Goal: Task Accomplishment & Management: Manage account settings

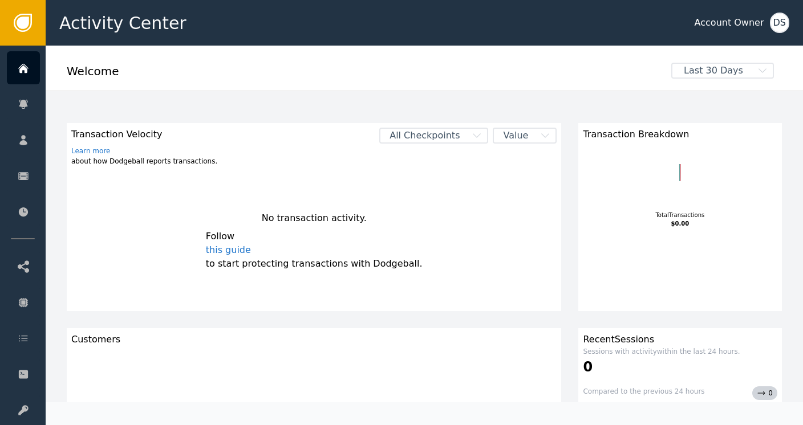
click at [790, 19] on div "Activity Center Account Owner DS" at bounding box center [424, 23] width 757 height 46
click at [781, 22] on div "DS" at bounding box center [779, 23] width 19 height 21
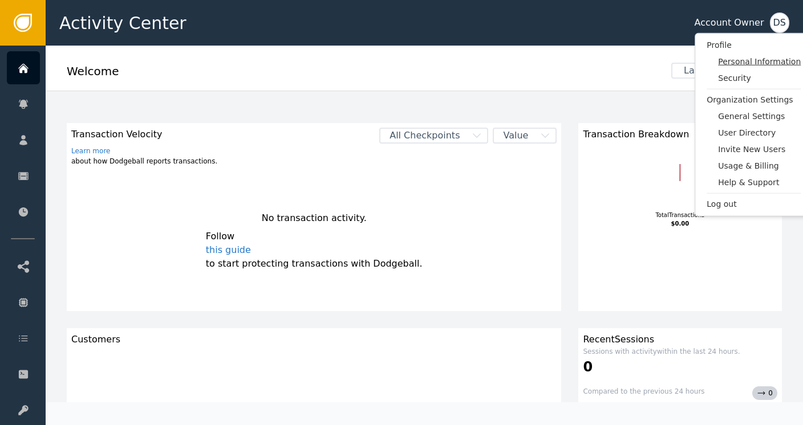
click at [746, 59] on span "Personal Information" at bounding box center [759, 62] width 83 height 12
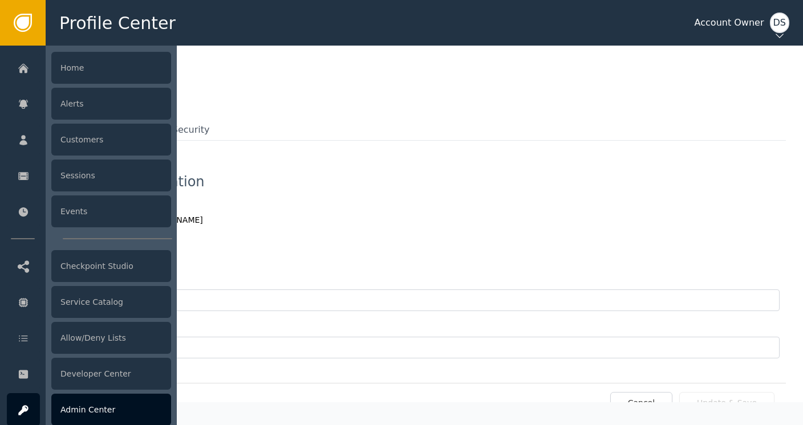
click at [91, 408] on div "Admin Center" at bounding box center [111, 410] width 120 height 32
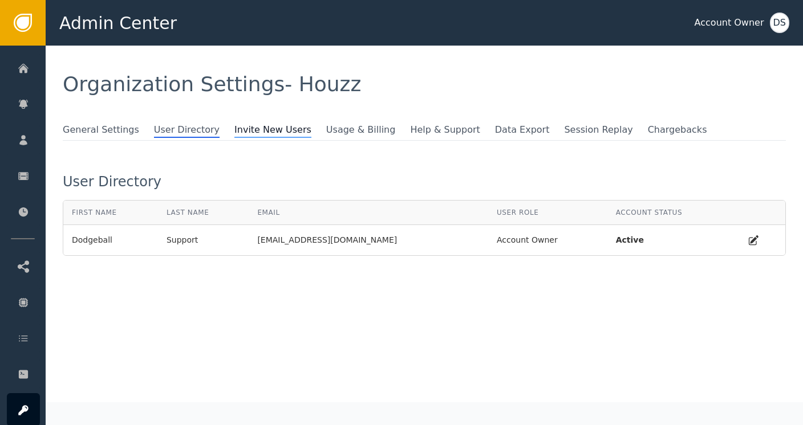
click at [234, 127] on span "Invite New Users" at bounding box center [272, 130] width 77 height 15
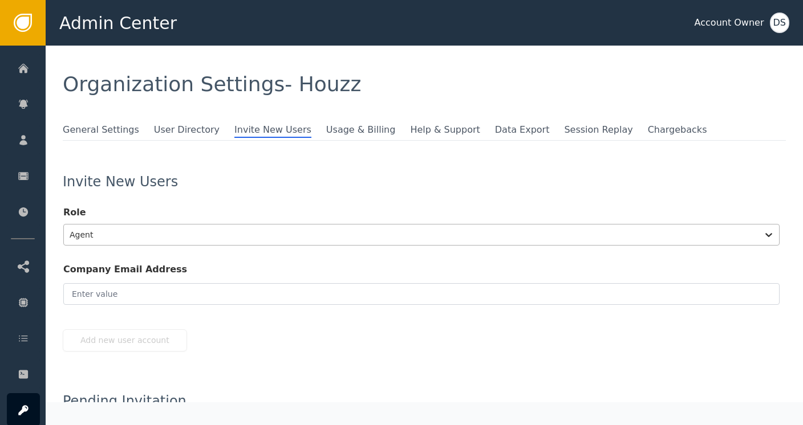
scroll to position [7, 0]
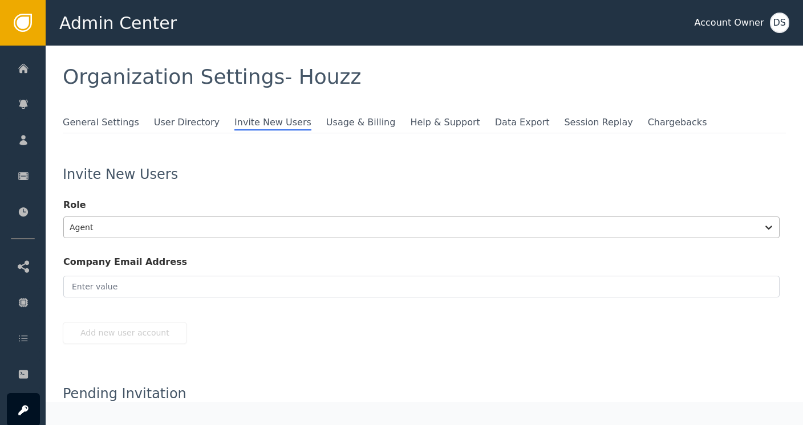
click at [118, 231] on div at bounding box center [411, 228] width 683 height 16
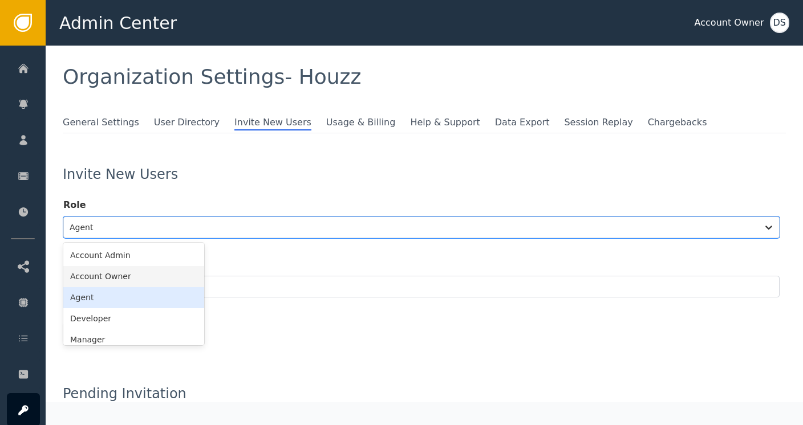
click at [98, 279] on div "Account Owner" at bounding box center [133, 276] width 141 height 21
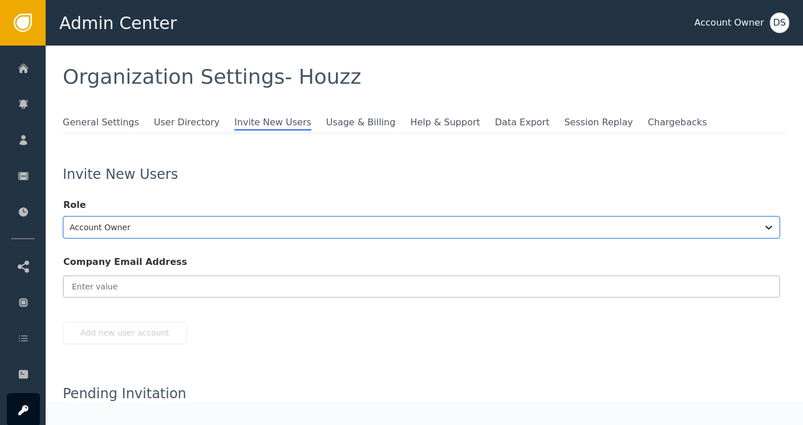
click at [106, 285] on input "email" at bounding box center [421, 287] width 716 height 22
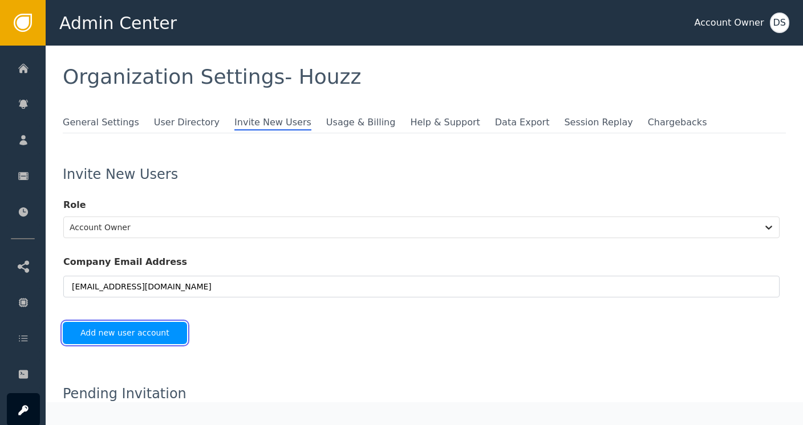
click at [115, 334] on button "Add new user account" at bounding box center [125, 333] width 124 height 22
type input "[EMAIL_ADDRESS][DOMAIN_NAME]"
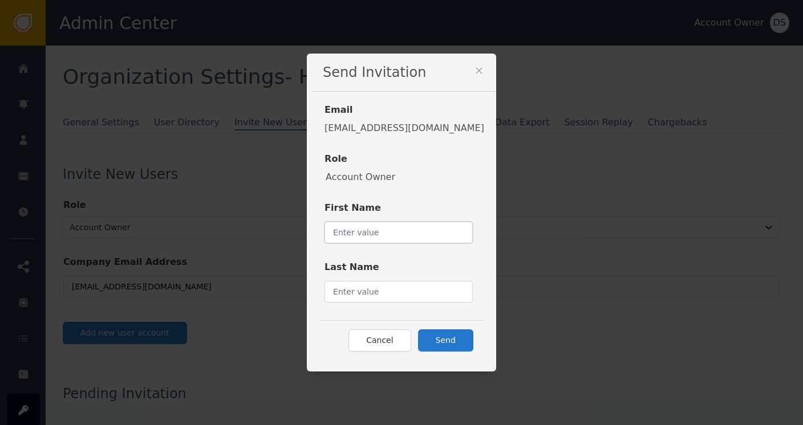
click at [407, 230] on input "text" at bounding box center [398, 233] width 148 height 22
type input "Austin"
type input "Park"
click at [442, 336] on button "Send" at bounding box center [445, 341] width 55 height 22
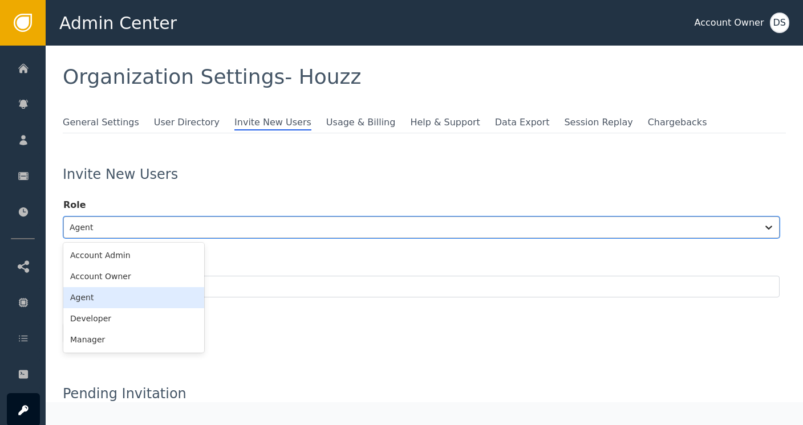
click at [149, 228] on div at bounding box center [411, 228] width 683 height 16
click at [121, 282] on div "Account Owner" at bounding box center [133, 276] width 141 height 21
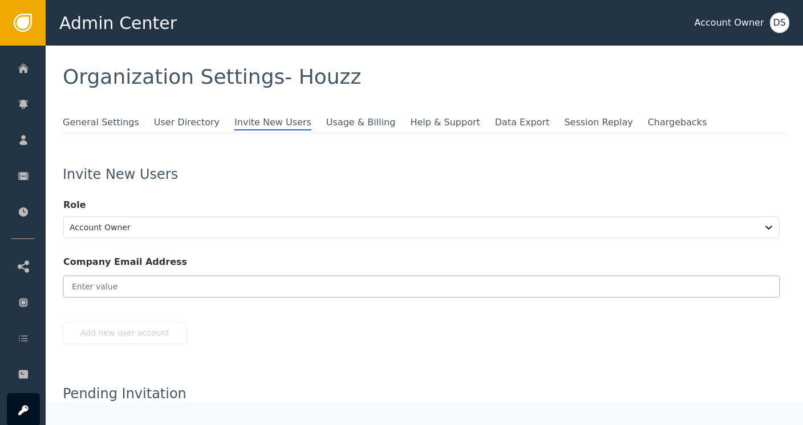
click at [121, 284] on input "email" at bounding box center [421, 287] width 716 height 22
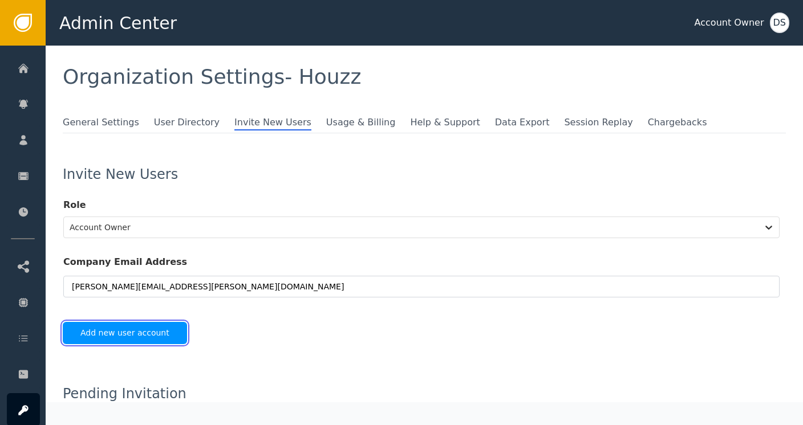
click at [112, 331] on button "Add new user account" at bounding box center [125, 333] width 124 height 22
type input "[PERSON_NAME][EMAIL_ADDRESS][PERSON_NAME][DOMAIN_NAME]"
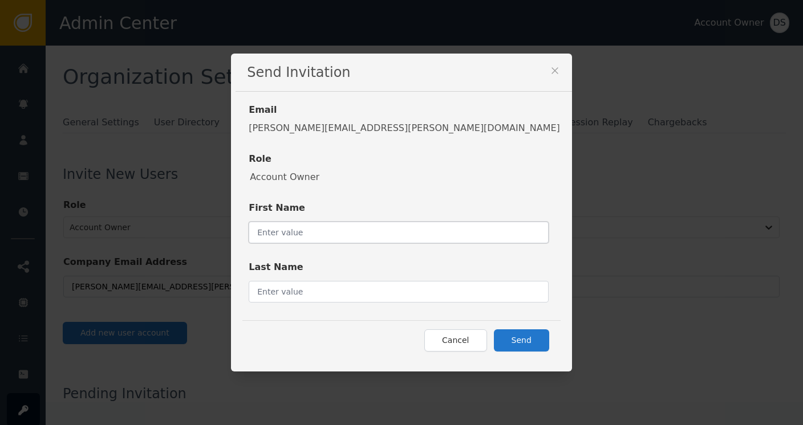
click at [373, 226] on input "text" at bounding box center [399, 233] width 300 height 22
type input "[PERSON_NAME]"
click at [494, 344] on button "Send" at bounding box center [521, 341] width 55 height 22
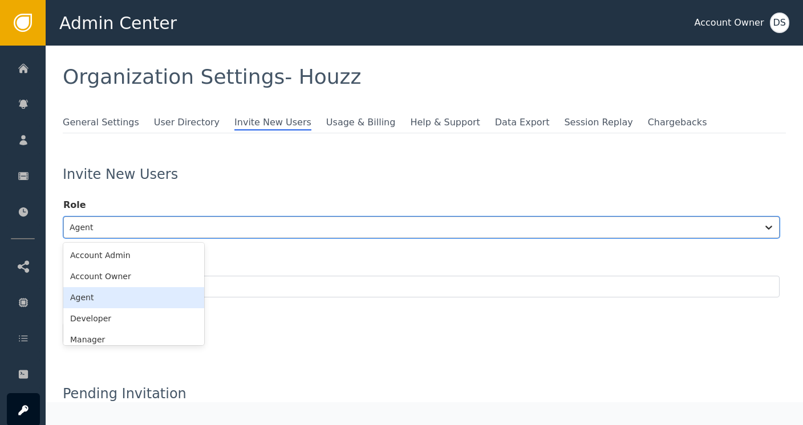
click at [106, 232] on div at bounding box center [411, 228] width 683 height 16
click at [96, 277] on div "Account Owner" at bounding box center [133, 276] width 141 height 21
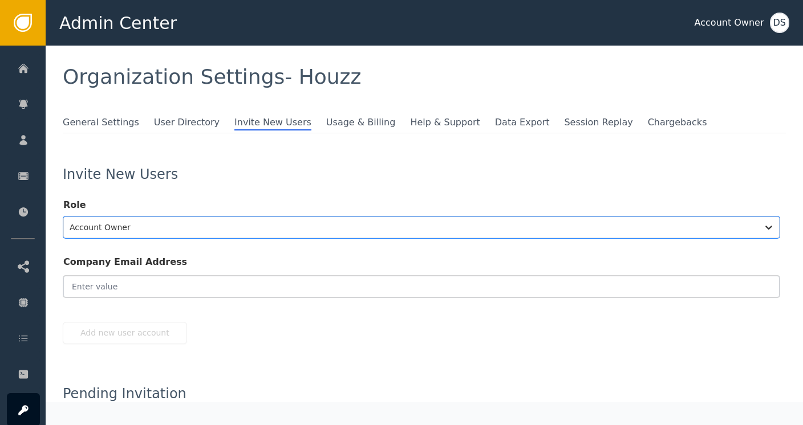
click at [104, 283] on input "email" at bounding box center [421, 287] width 716 height 22
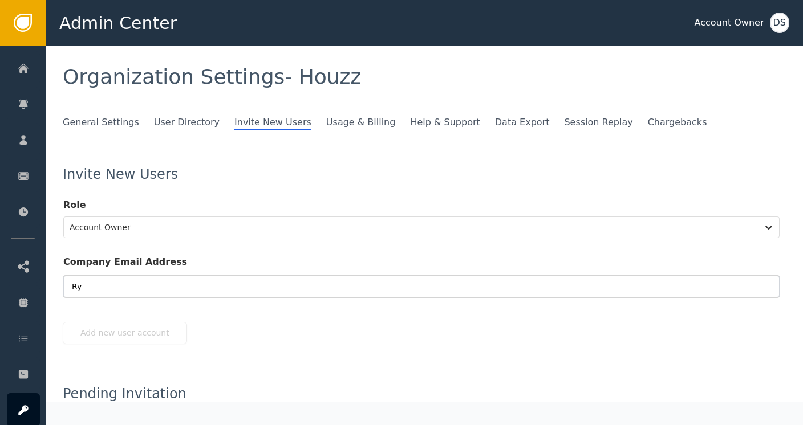
type input "R"
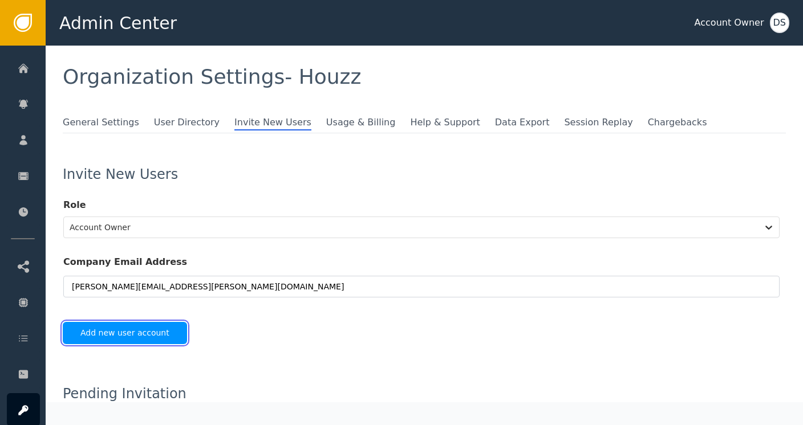
click at [131, 333] on button "Add new user account" at bounding box center [125, 333] width 124 height 22
type input "[PERSON_NAME][EMAIL_ADDRESS][PERSON_NAME][DOMAIN_NAME]"
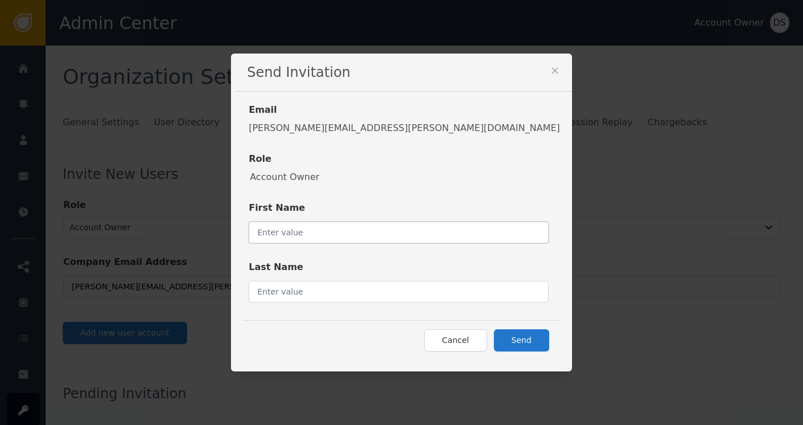
click at [389, 233] on input "text" at bounding box center [399, 233] width 300 height 22
type input "[PERSON_NAME]"
click at [381, 291] on input "text" at bounding box center [399, 292] width 300 height 22
type input "{"
type input "O"
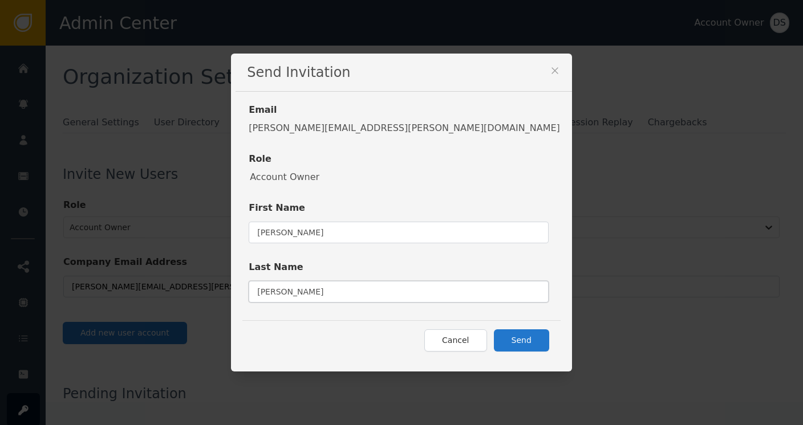
type input "[PERSON_NAME]"
click at [494, 343] on button "Send" at bounding box center [521, 341] width 55 height 22
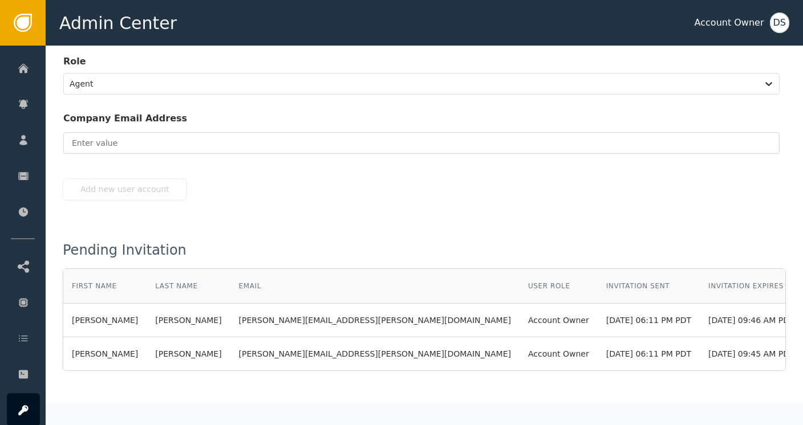
scroll to position [151, 0]
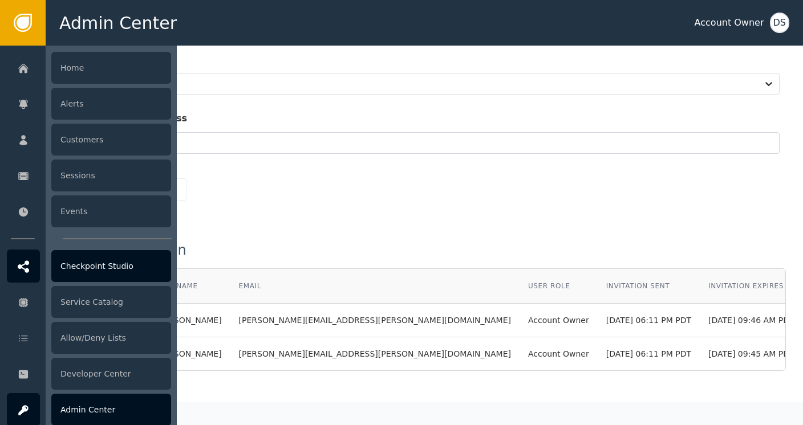
click at [92, 264] on div "Checkpoint Studio" at bounding box center [111, 266] width 120 height 32
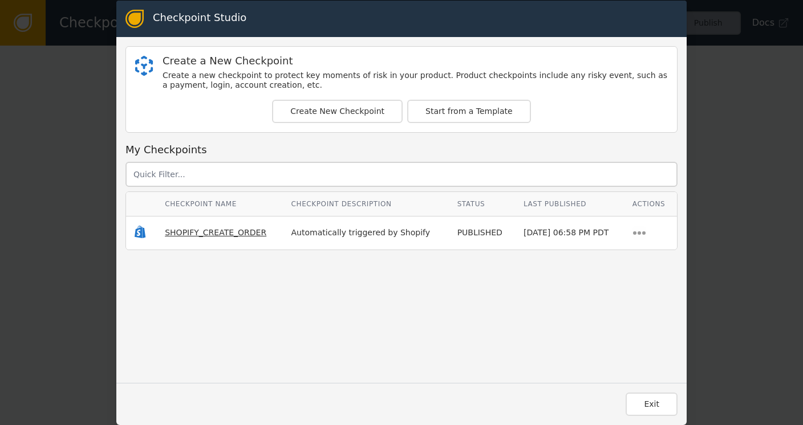
click at [192, 232] on span "SHOPIFY_CREATE_ORDER" at bounding box center [215, 232] width 101 height 9
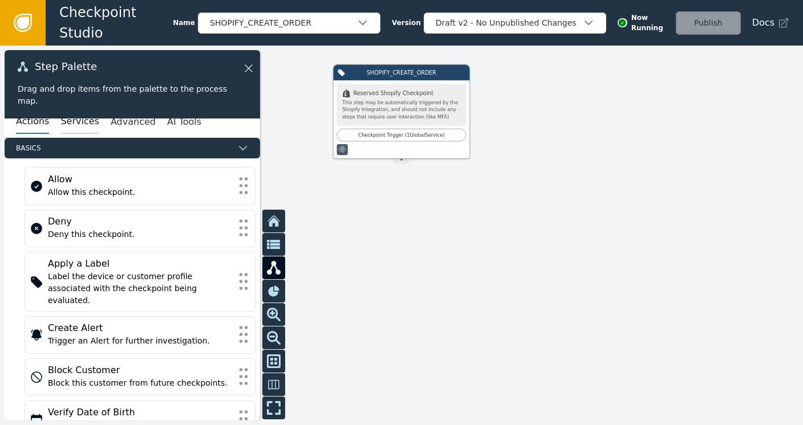
click at [66, 122] on button "Services" at bounding box center [79, 122] width 38 height 24
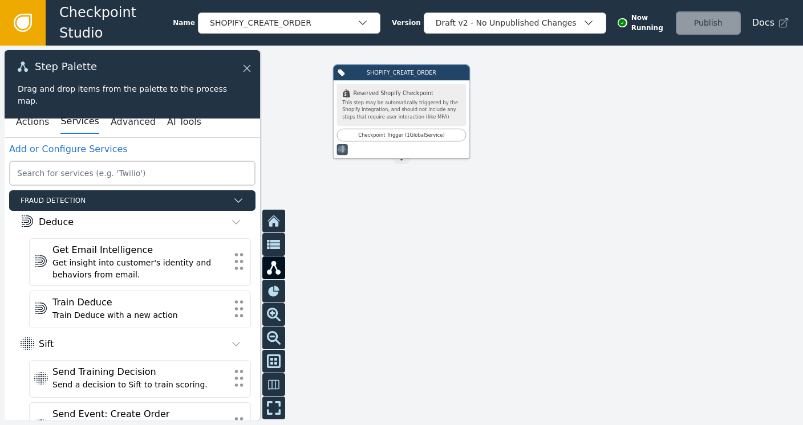
click at [250, 68] on icon at bounding box center [247, 68] width 13 height 13
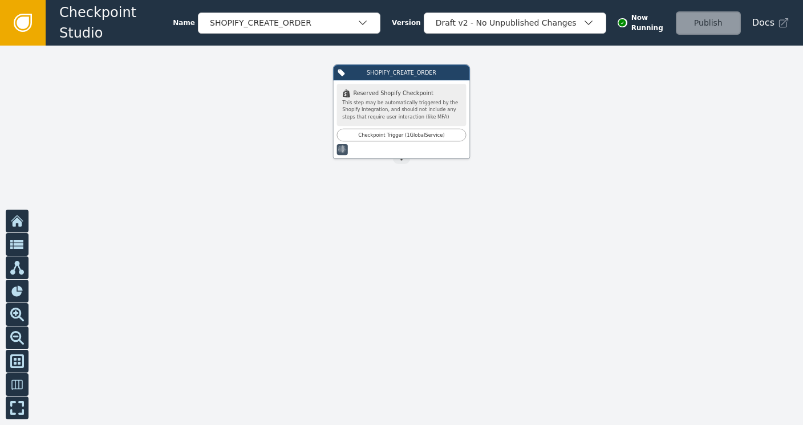
click at [21, 26] on icon at bounding box center [23, 23] width 13 height 13
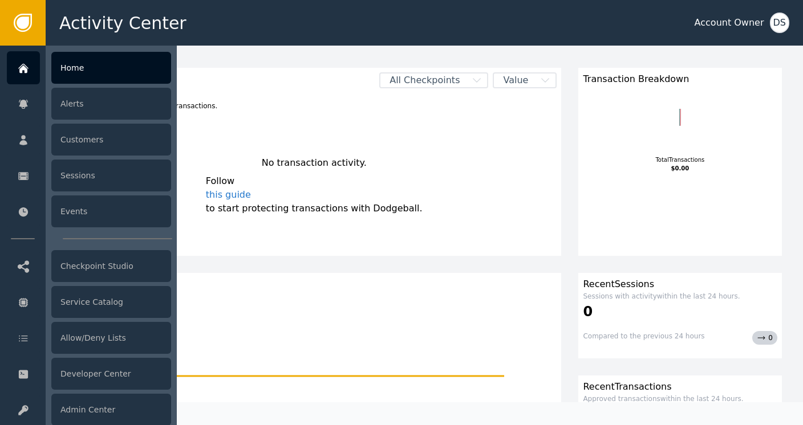
scroll to position [57, 0]
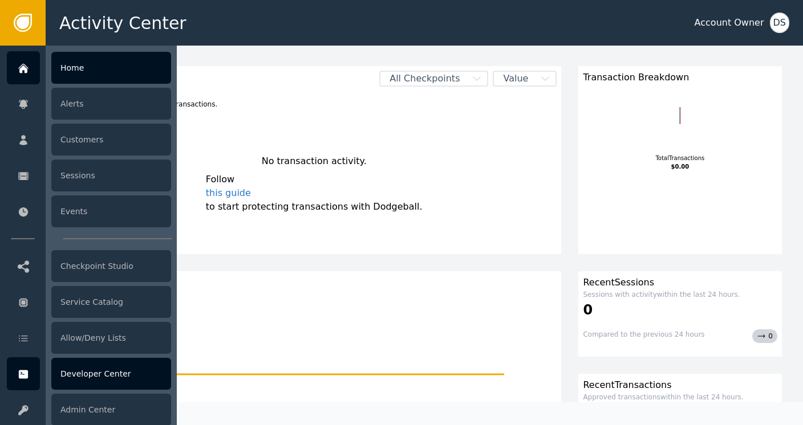
click at [91, 378] on div "Developer Center" at bounding box center [111, 374] width 120 height 32
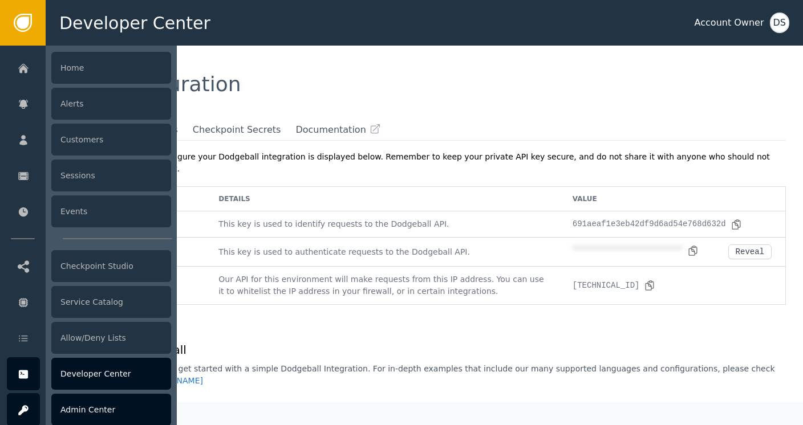
click at [28, 408] on icon at bounding box center [23, 410] width 11 height 13
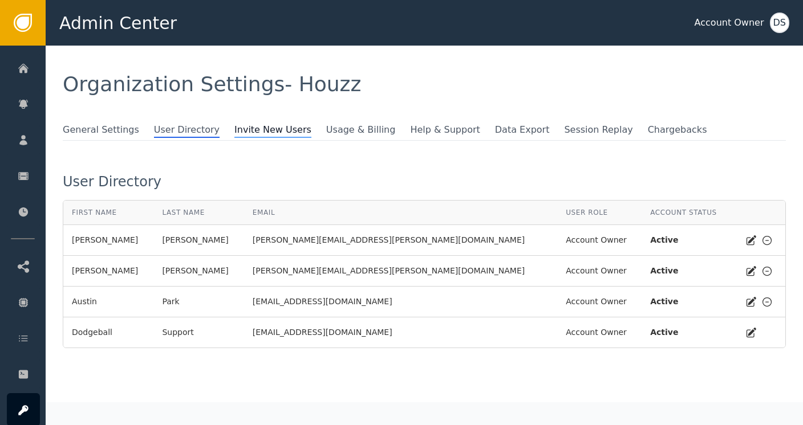
click at [245, 133] on span "Invite New Users" at bounding box center [272, 130] width 77 height 15
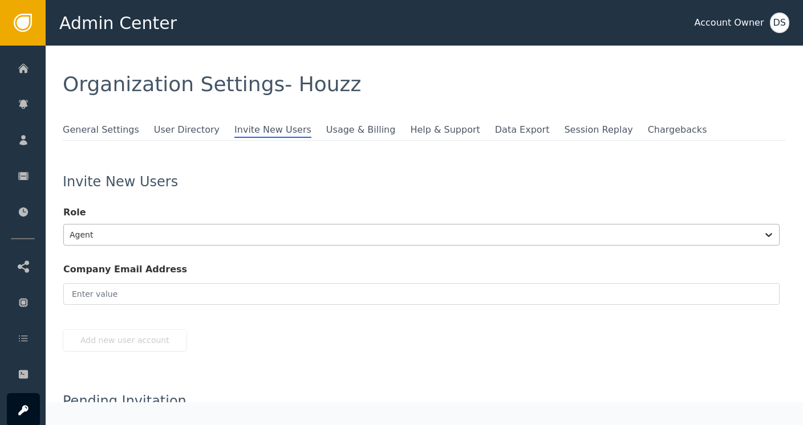
scroll to position [7, 0]
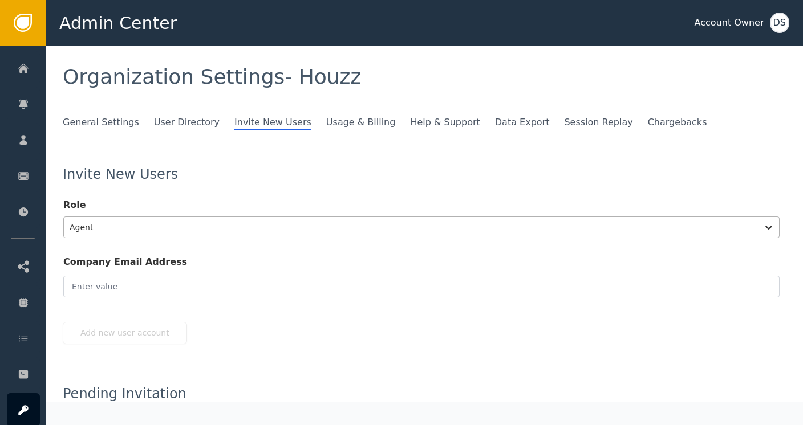
click at [120, 235] on div "Agent" at bounding box center [411, 227] width 694 height 21
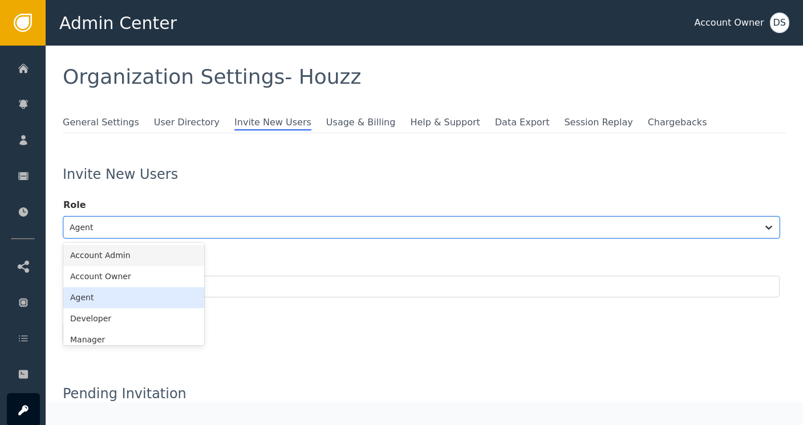
click at [115, 254] on div "Account Admin" at bounding box center [133, 255] width 141 height 21
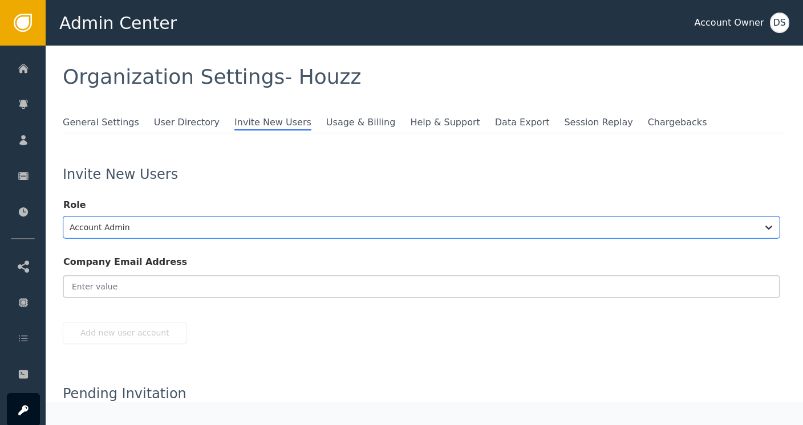
click at [113, 280] on input "email" at bounding box center [421, 287] width 716 height 22
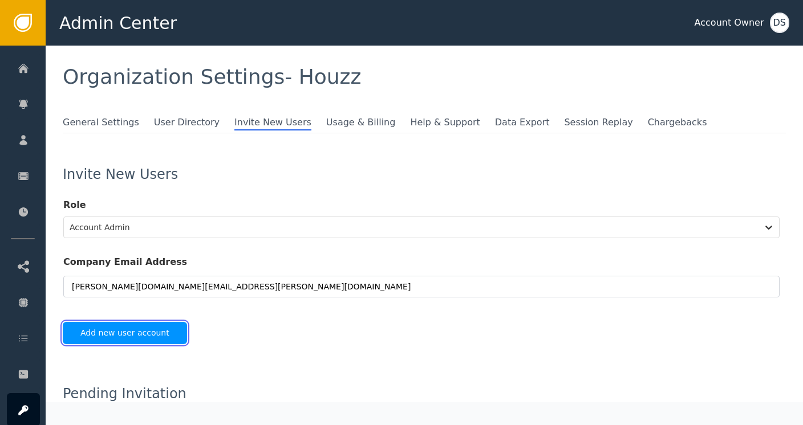
click at [119, 331] on button "Add new user account" at bounding box center [125, 333] width 124 height 22
type input "[PERSON_NAME][DOMAIN_NAME][EMAIL_ADDRESS][PERSON_NAME][DOMAIN_NAME]"
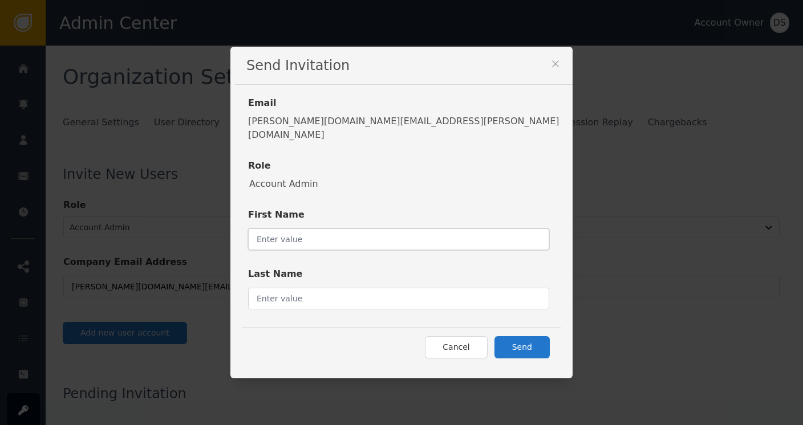
click at [364, 232] on input "text" at bounding box center [398, 240] width 301 height 22
type input "[PERSON_NAME]"
type input "Ong"
click at [494, 340] on button "Send" at bounding box center [521, 347] width 55 height 22
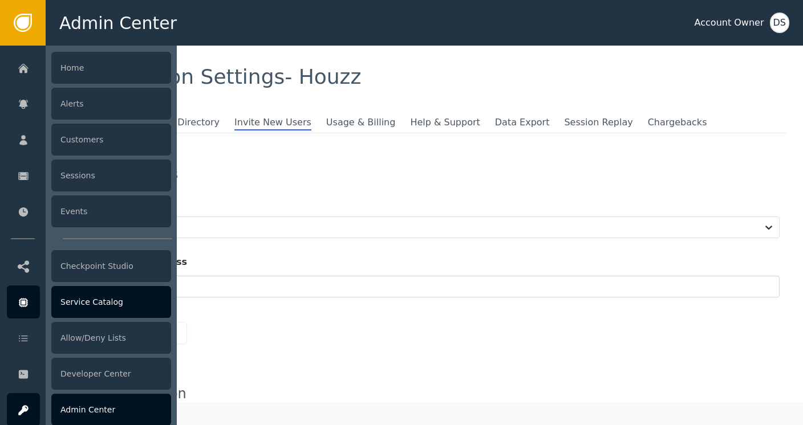
click at [83, 300] on div "Service Catalog" at bounding box center [111, 302] width 120 height 32
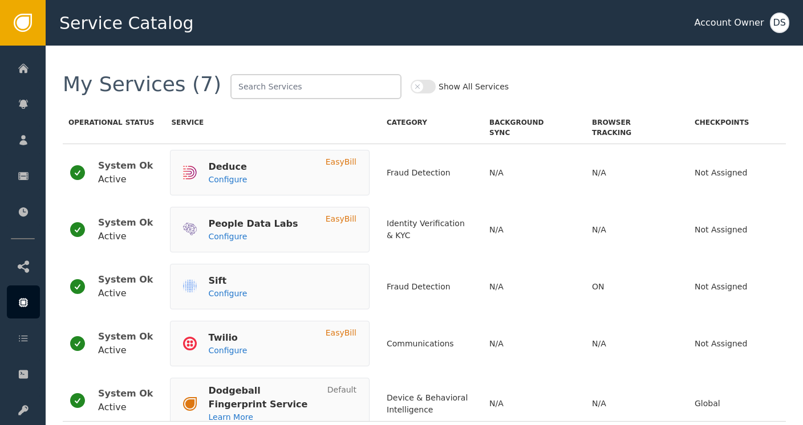
click at [411, 84] on button "Show All Services" at bounding box center [423, 87] width 25 height 14
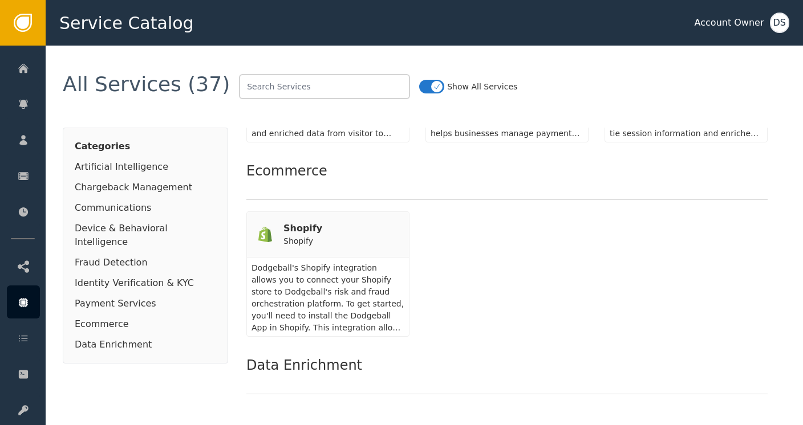
scroll to position [2566, 0]
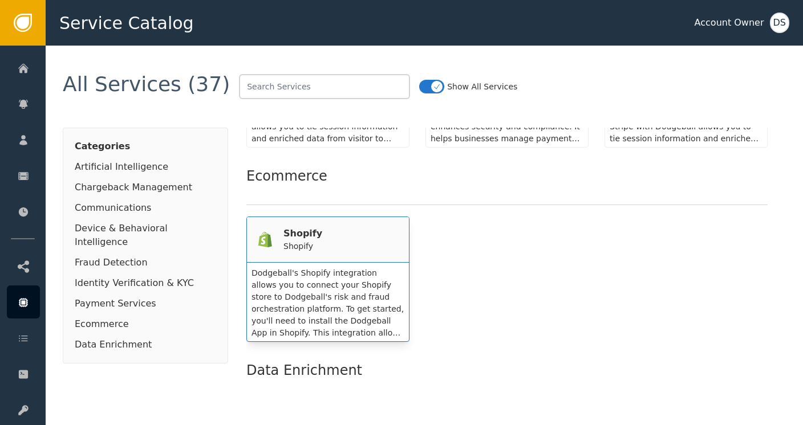
click at [335, 227] on div "Shopify Shopify" at bounding box center [327, 240] width 139 height 26
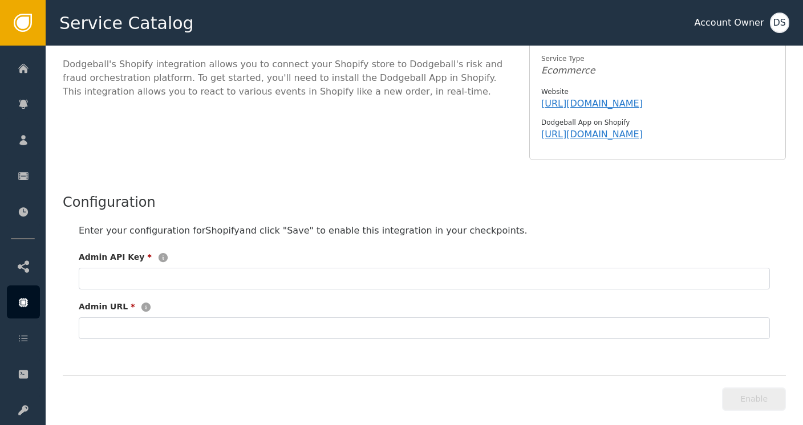
scroll to position [143, 0]
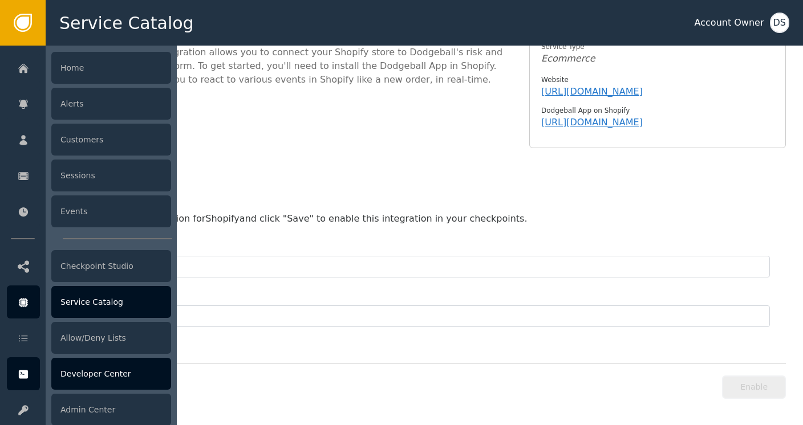
click at [88, 369] on div "Developer Center" at bounding box center [111, 374] width 120 height 32
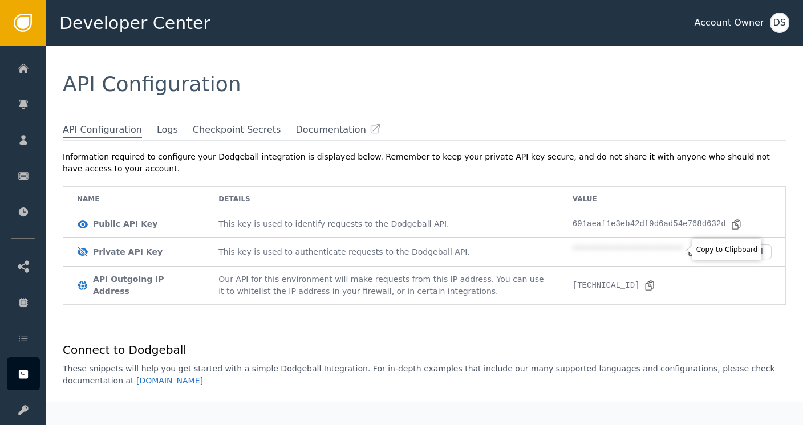
click at [687, 250] on icon at bounding box center [692, 250] width 11 height 11
click at [745, 254] on div "Reveal" at bounding box center [750, 251] width 29 height 9
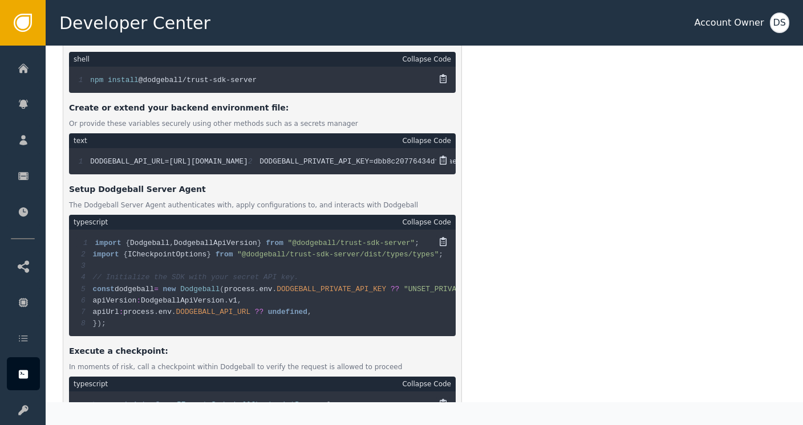
scroll to position [456, 0]
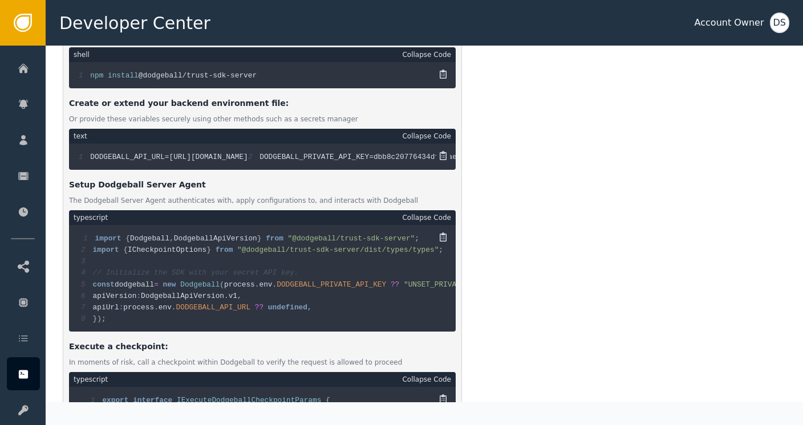
drag, startPoint x: 163, startPoint y: 153, endPoint x: 273, endPoint y: 155, distance: 110.1
click at [273, 155] on div "1 DODGEBALL_API_URL=[URL][DOMAIN_NAME] 2 DODGEBALL_PRIVATE_API_KEY=dbb8c2077643…" at bounding box center [262, 157] width 387 height 26
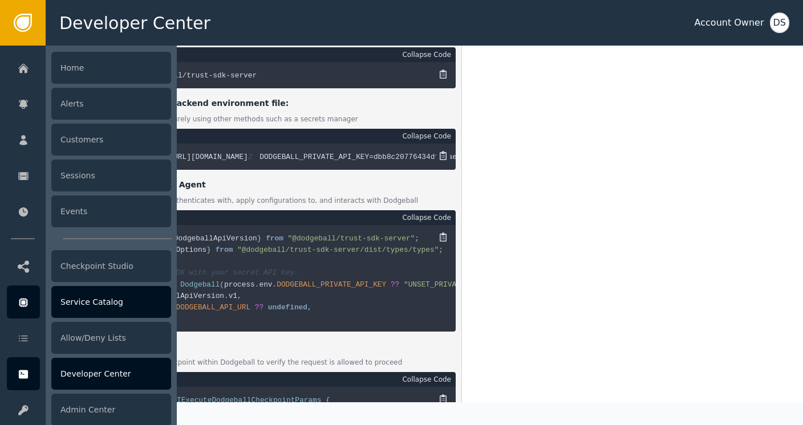
click at [114, 303] on div "Service Catalog" at bounding box center [111, 302] width 120 height 32
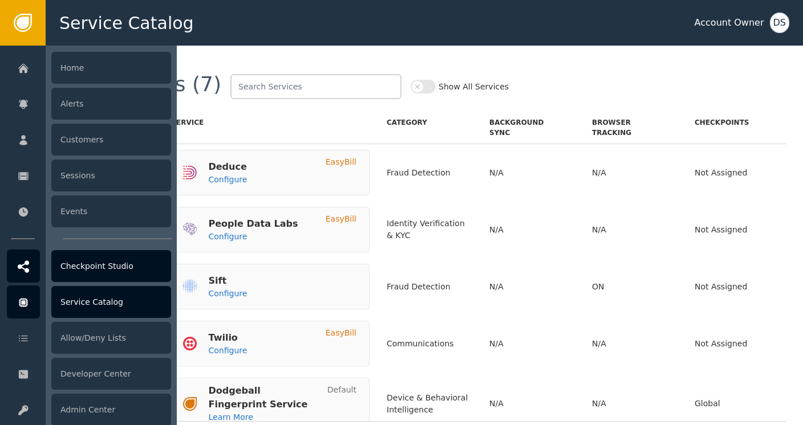
click at [81, 263] on div "Checkpoint Studio" at bounding box center [111, 266] width 120 height 32
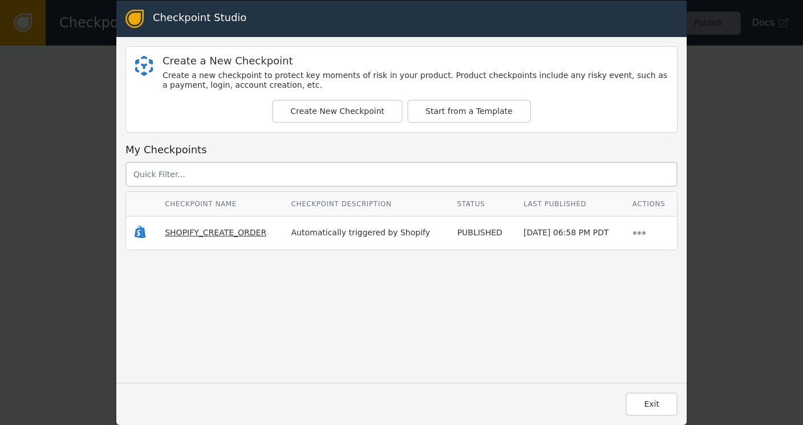
click at [204, 233] on span "SHOPIFY_CREATE_ORDER" at bounding box center [215, 232] width 101 height 9
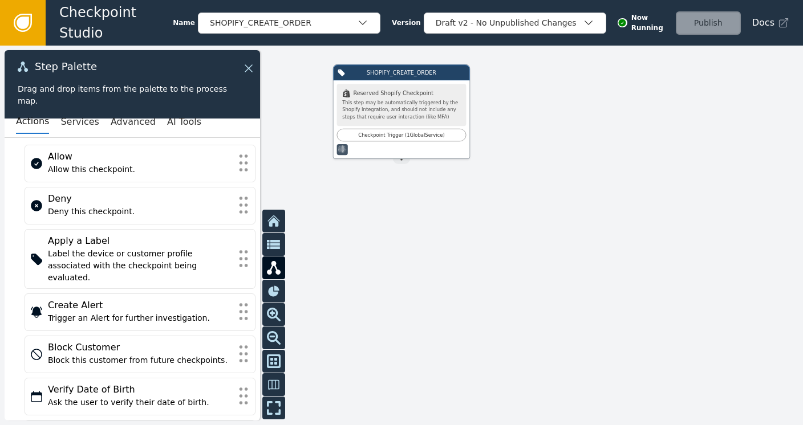
scroll to position [22, 0]
click at [65, 122] on button "Services" at bounding box center [79, 122] width 38 height 24
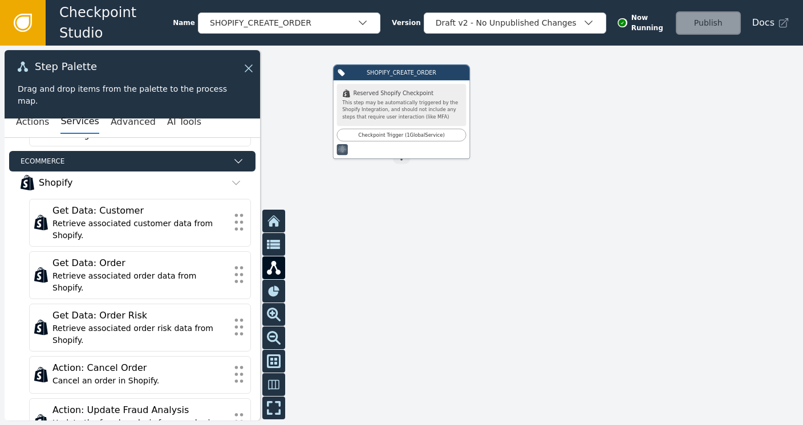
scroll to position [347, 0]
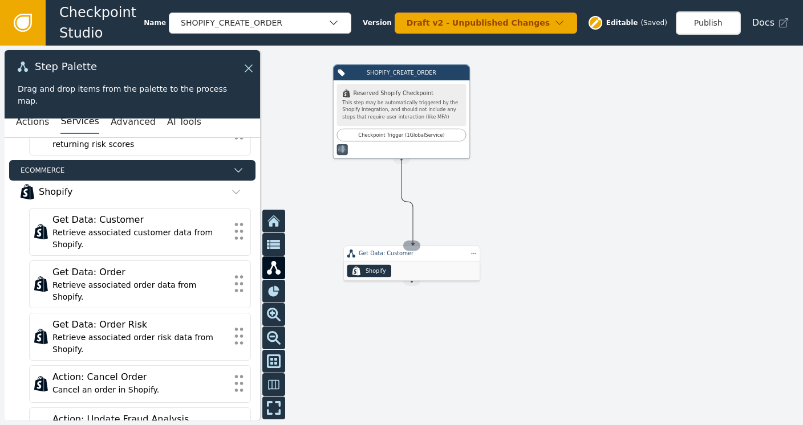
drag, startPoint x: 400, startPoint y: 157, endPoint x: 413, endPoint y: 245, distance: 88.8
click at [413, 245] on div "SHOPIFY_CREATE_ORDER .shopify-icon_svg__st0{fill:currentColor} Reserved Shopify…" at bounding box center [642, 178] width 482 height 228
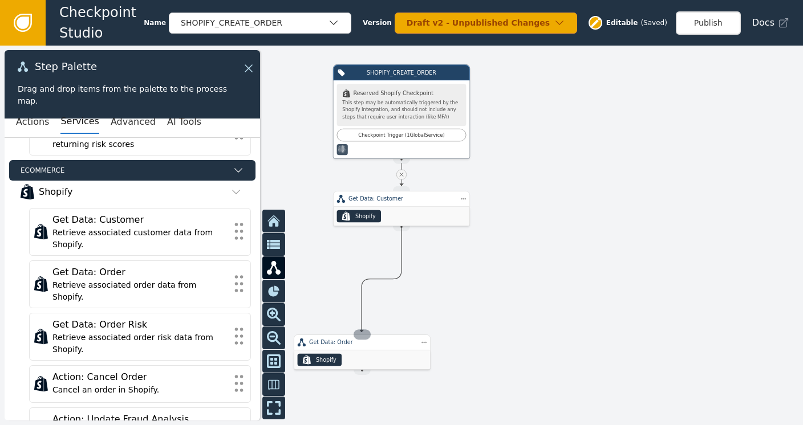
drag, startPoint x: 404, startPoint y: 226, endPoint x: 362, endPoint y: 332, distance: 114.4
click at [401, 293] on div "SHOPIFY_CREATE_ORDER .shopify-icon_svg__st0{fill:currentColor} Reserved Shopify…" at bounding box center [642, 178] width 482 height 228
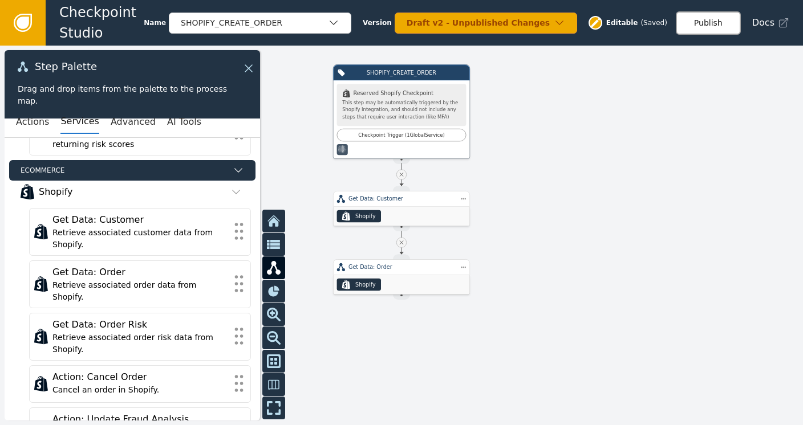
click at [701, 22] on button "Publish" at bounding box center [708, 22] width 65 height 23
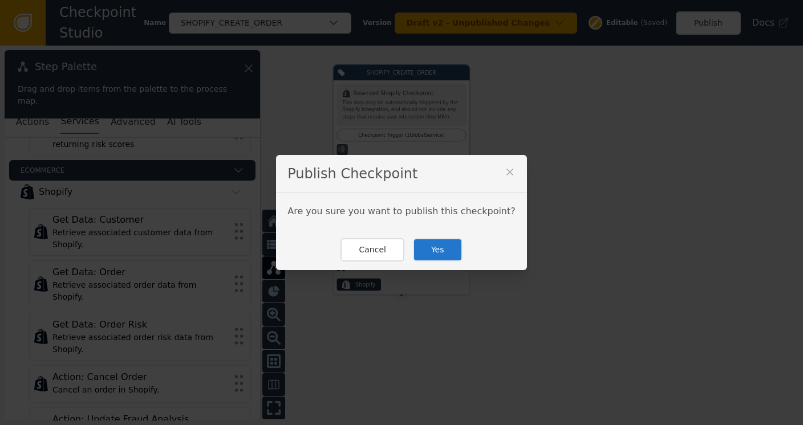
click at [429, 250] on button "Yes" at bounding box center [438, 249] width 50 height 23
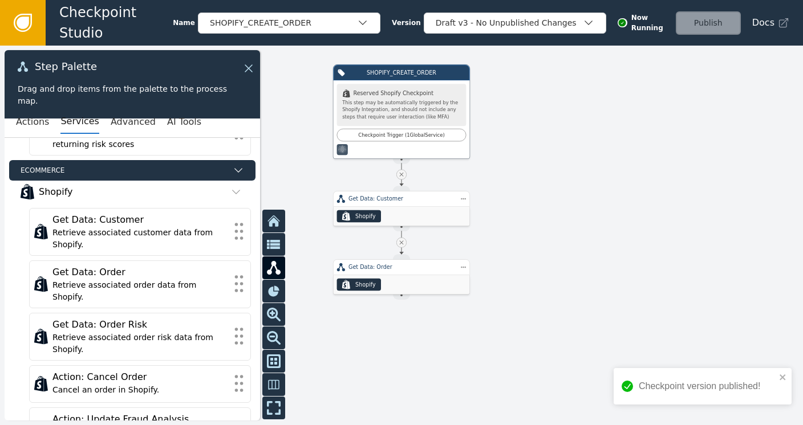
click at [19, 21] on icon at bounding box center [23, 23] width 13 height 13
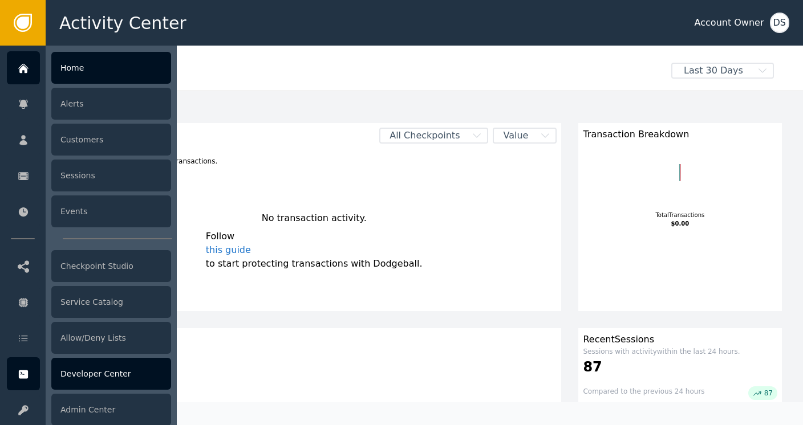
click at [107, 373] on div "Developer Center" at bounding box center [111, 374] width 120 height 32
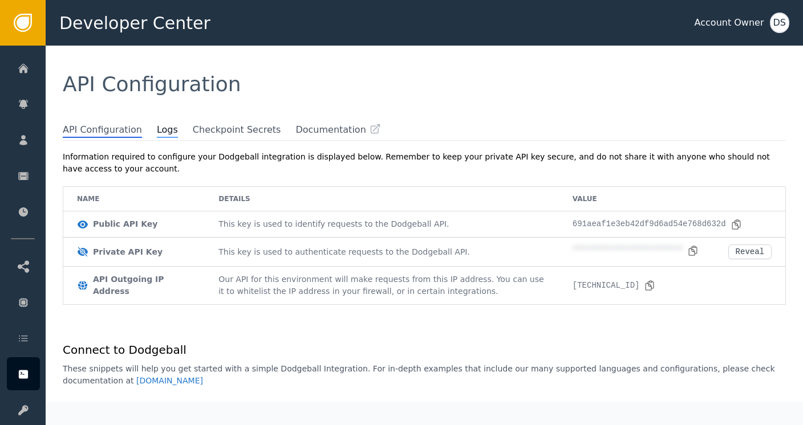
click at [157, 135] on span "Logs" at bounding box center [167, 130] width 21 height 15
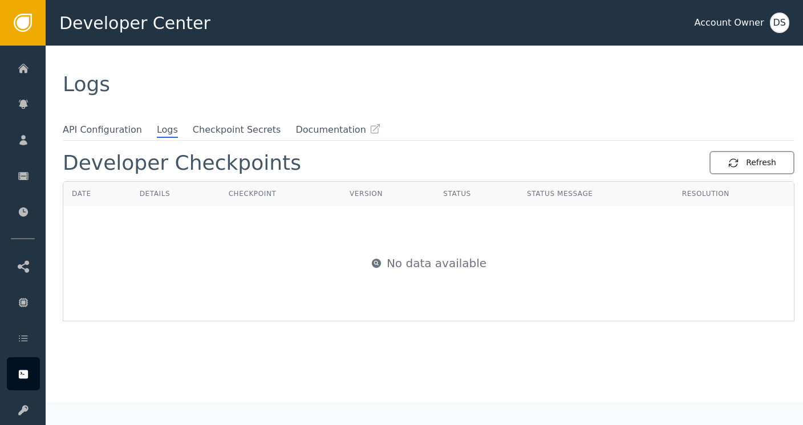
click at [742, 156] on button "Refresh" at bounding box center [751, 162] width 85 height 23
click at [764, 164] on div "Refresh" at bounding box center [752, 163] width 48 height 12
click at [758, 167] on div "Refresh" at bounding box center [752, 163] width 48 height 12
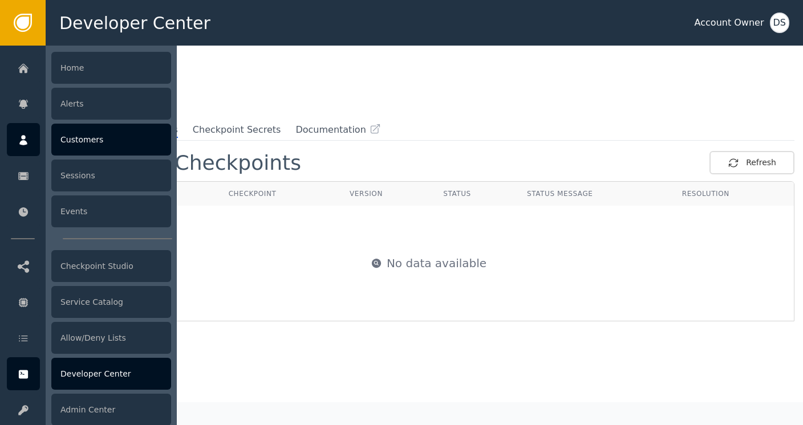
click at [73, 139] on div "Customers" at bounding box center [111, 140] width 120 height 32
